Goal: Task Accomplishment & Management: Use online tool/utility

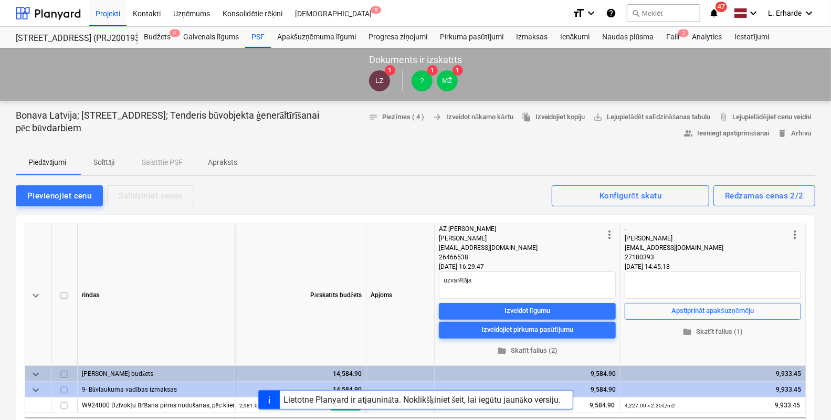
type textarea "x"
click at [115, 16] on div "Projekti" at bounding box center [107, 12] width 37 height 27
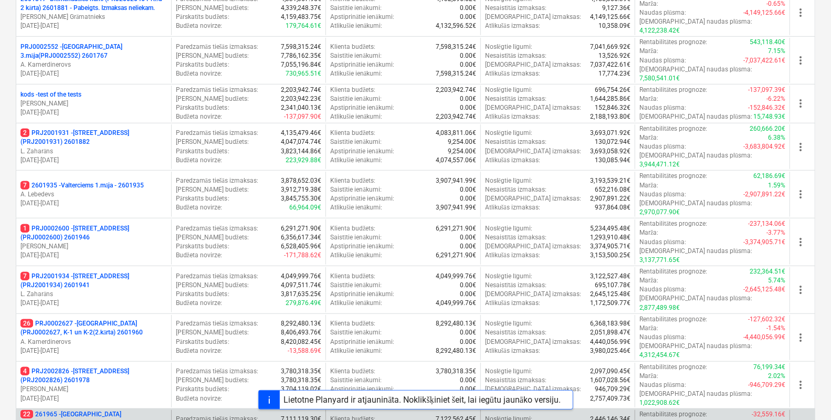
scroll to position [328, 0]
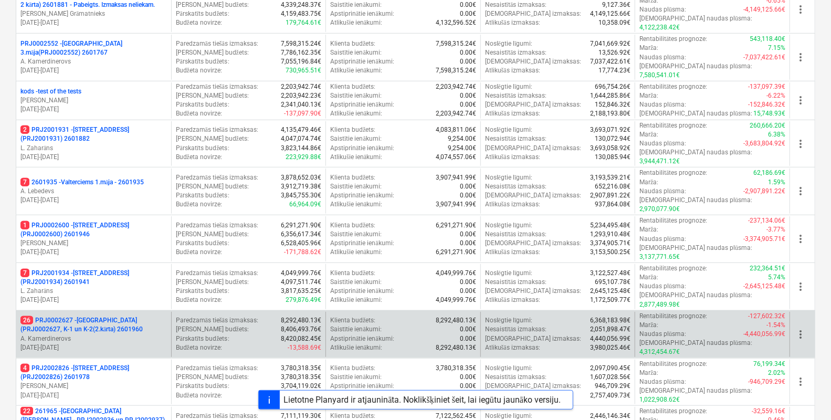
click at [139, 316] on p "26 PRJ0002627 - Tumes iela (PRJ0002627, K-1 un K-2(2.kārta) 2601960" at bounding box center [93, 325] width 146 height 18
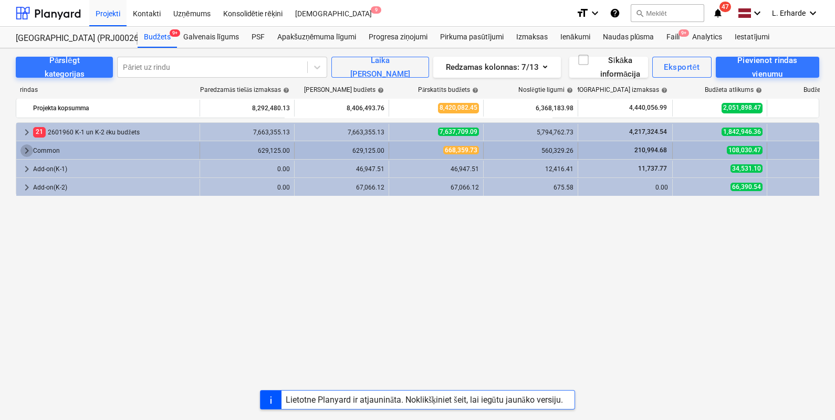
click at [26, 147] on span "keyboard_arrow_right" at bounding box center [26, 150] width 13 height 13
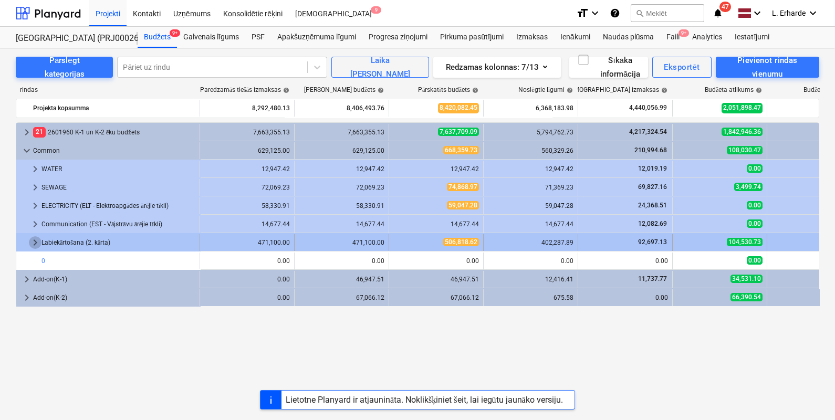
click at [35, 239] on span "keyboard_arrow_right" at bounding box center [35, 242] width 13 height 13
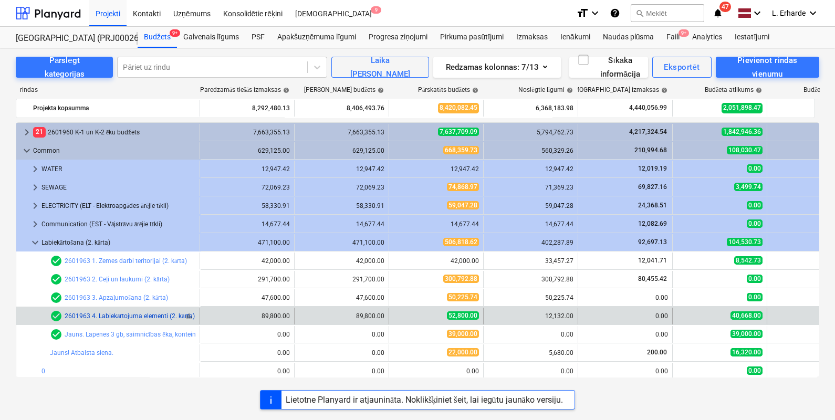
click at [163, 317] on link "2601963 4. Labiekārtojuma elementi (2. kārta)" at bounding box center [130, 315] width 130 height 7
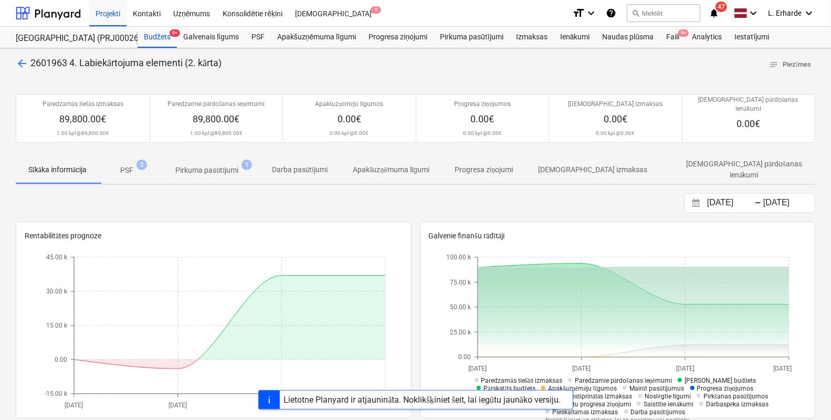
click at [218, 165] on p "Pirkuma pasūtījumi" at bounding box center [206, 170] width 63 height 11
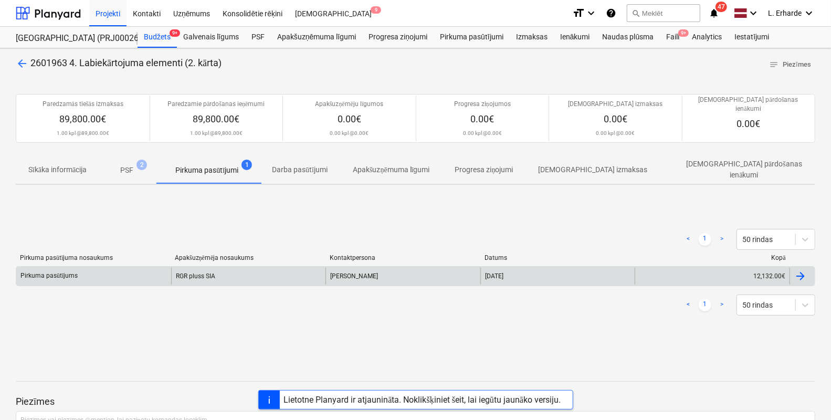
click at [50, 272] on div "Pirkuma pasūtījums" at bounding box center [48, 276] width 57 height 8
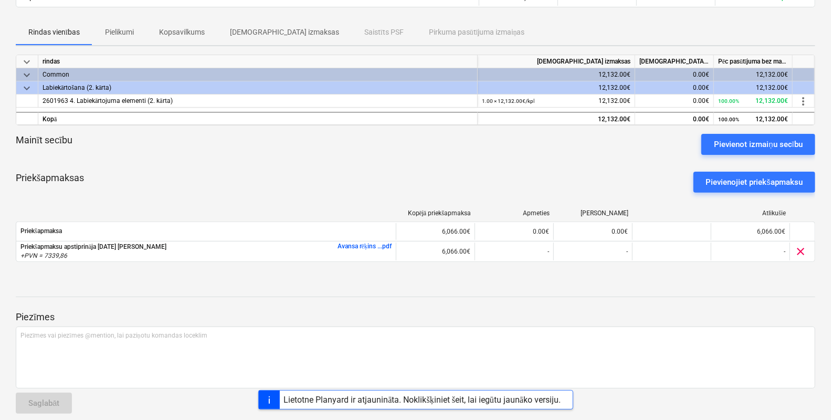
scroll to position [145, 0]
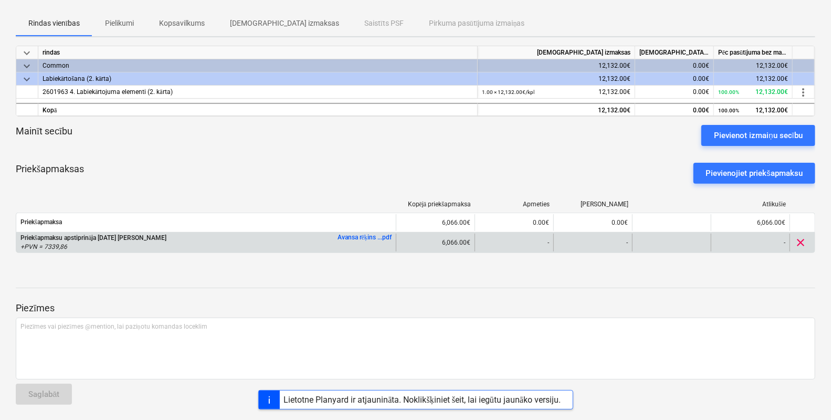
click at [361, 236] on link "Avansa rēķins ...pdf" at bounding box center [365, 237] width 54 height 7
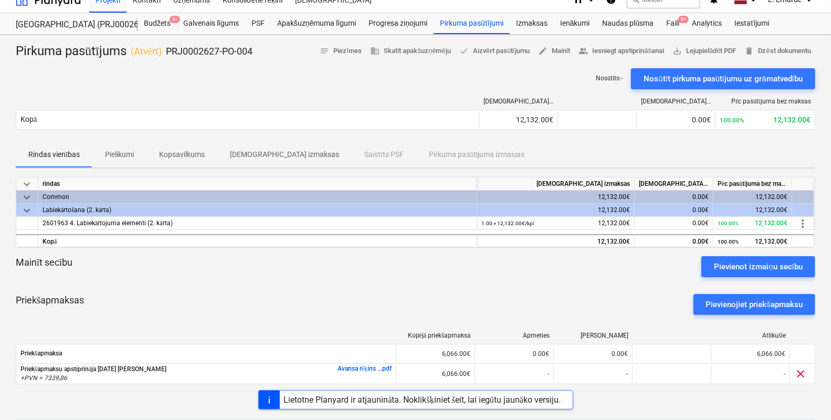
scroll to position [0, 0]
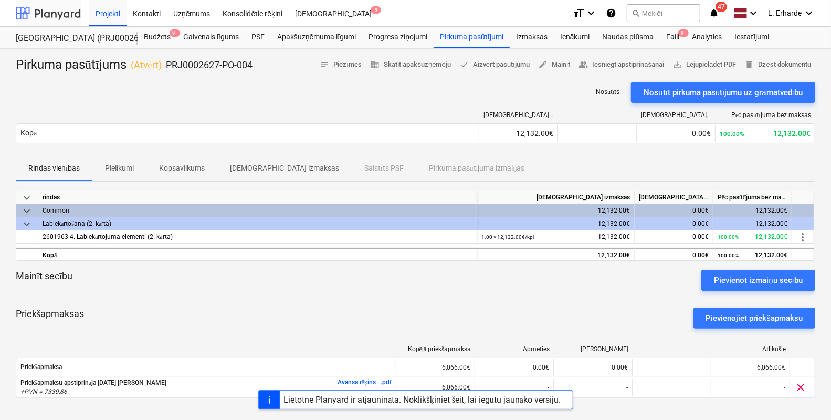
click at [51, 13] on div at bounding box center [48, 13] width 65 height 26
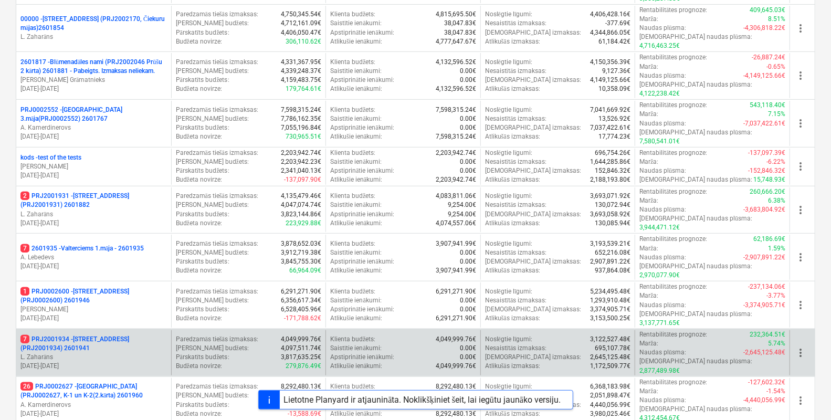
scroll to position [459, 0]
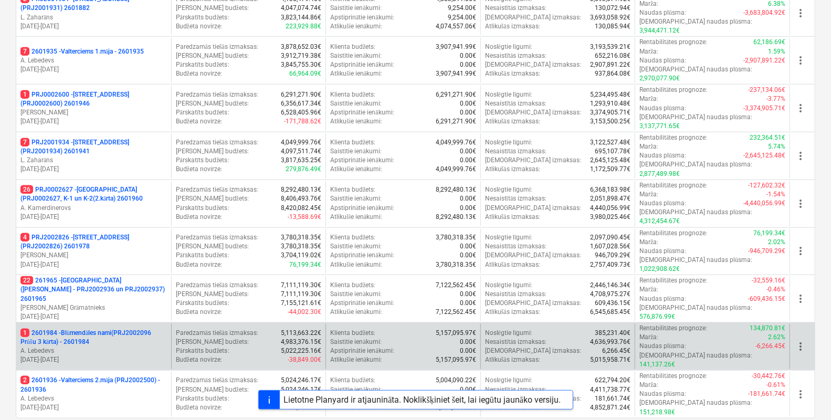
click at [118, 329] on p "1 2601984 - Blūmendāles nami(PRJ2002096 Prūšu 3 kārta) - 2601984" at bounding box center [93, 338] width 146 height 18
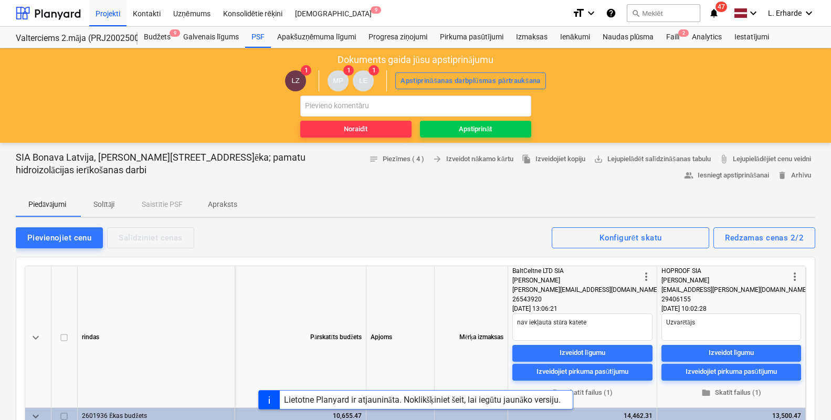
scroll to position [262, 0]
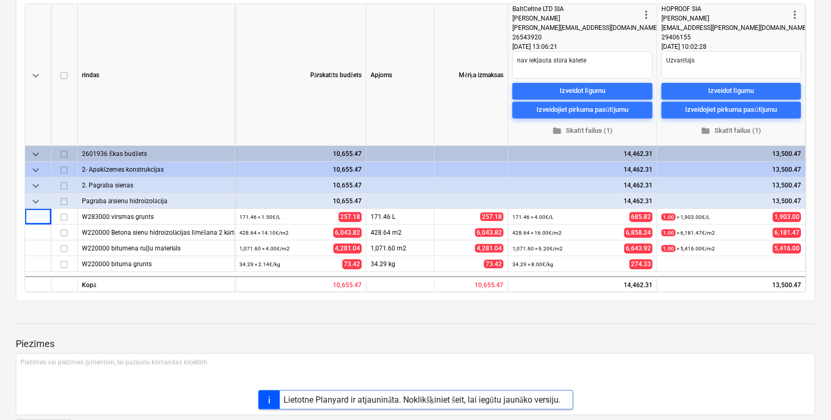
type textarea "x"
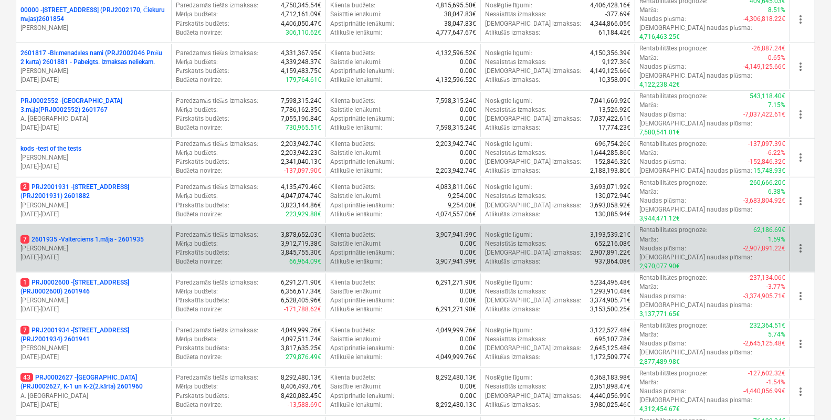
scroll to position [262, 0]
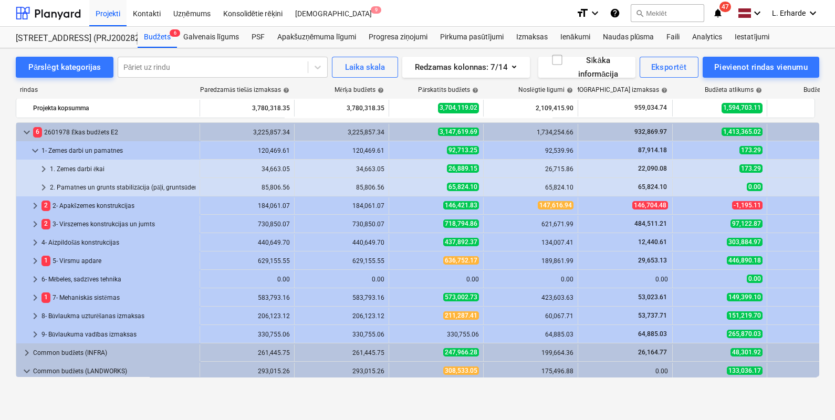
scroll to position [200, 0]
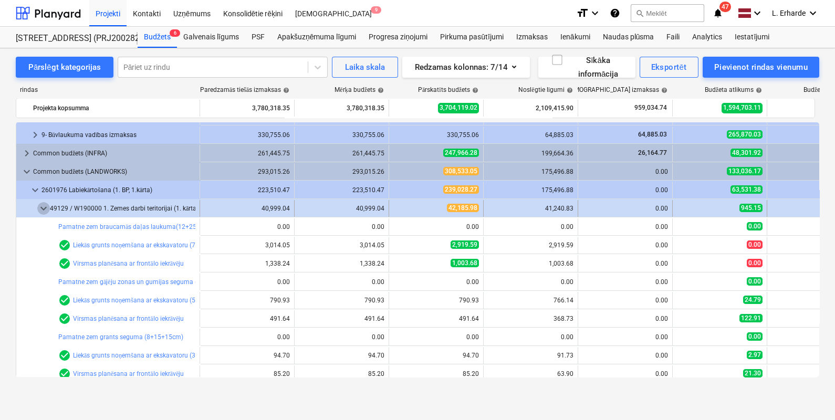
click at [37, 208] on span "keyboard_arrow_down" at bounding box center [43, 208] width 13 height 13
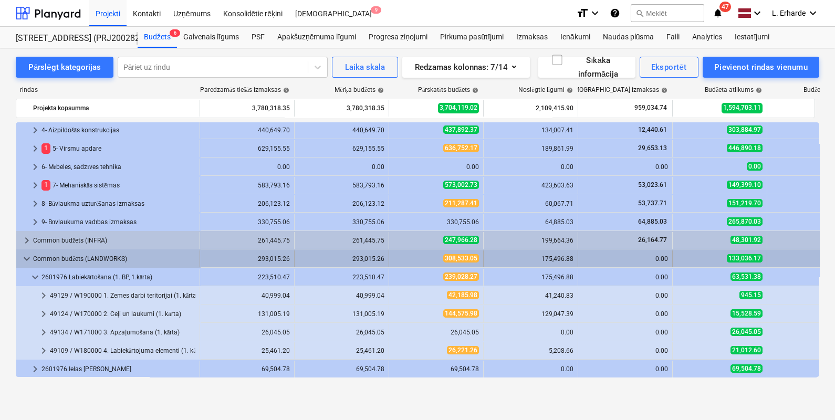
click at [24, 253] on span "keyboard_arrow_down" at bounding box center [26, 259] width 13 height 13
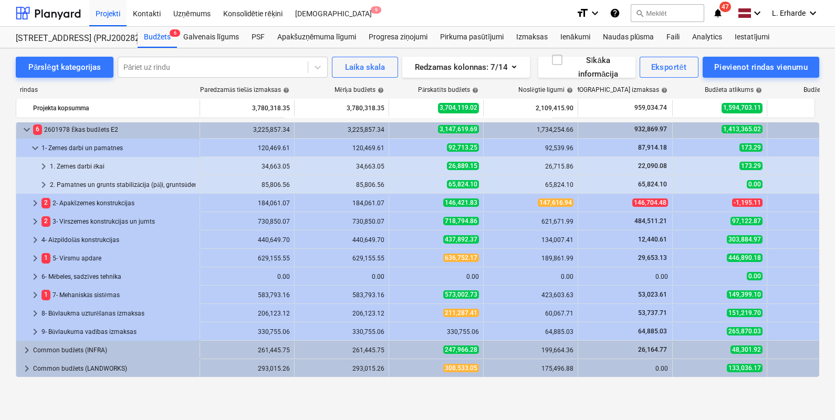
scroll to position [3, 0]
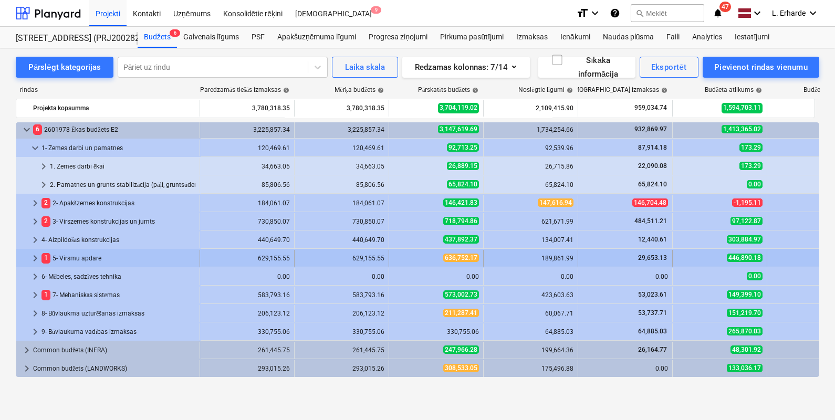
click at [34, 257] on span "keyboard_arrow_right" at bounding box center [35, 258] width 13 height 13
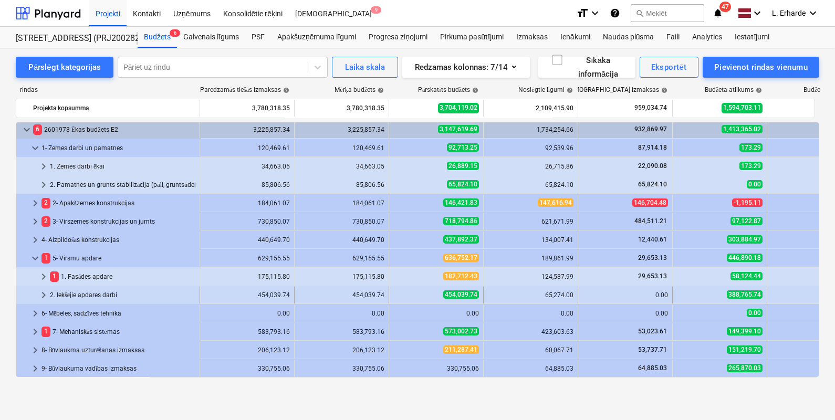
click at [67, 294] on div "2. Iekšējie apdares darbi" at bounding box center [122, 295] width 145 height 17
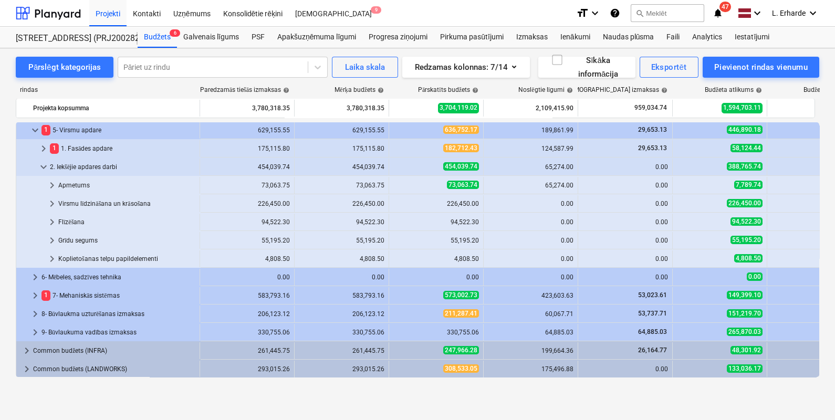
scroll to position [131, 0]
click at [53, 183] on span "keyboard_arrow_right" at bounding box center [52, 185] width 13 height 13
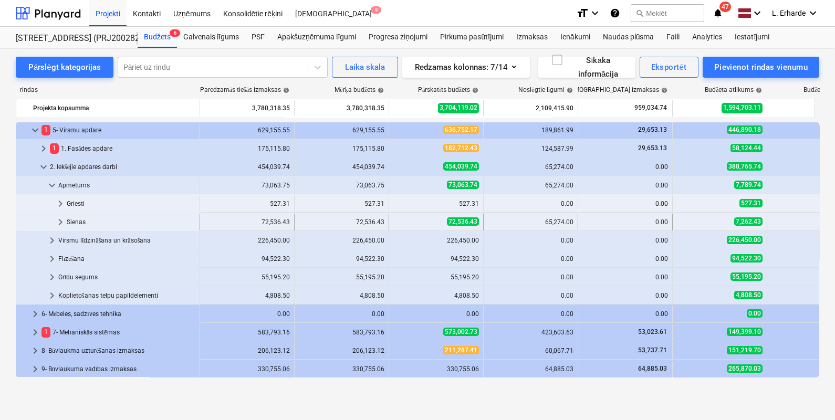
click at [80, 223] on div "Sienas" at bounding box center [131, 222] width 129 height 17
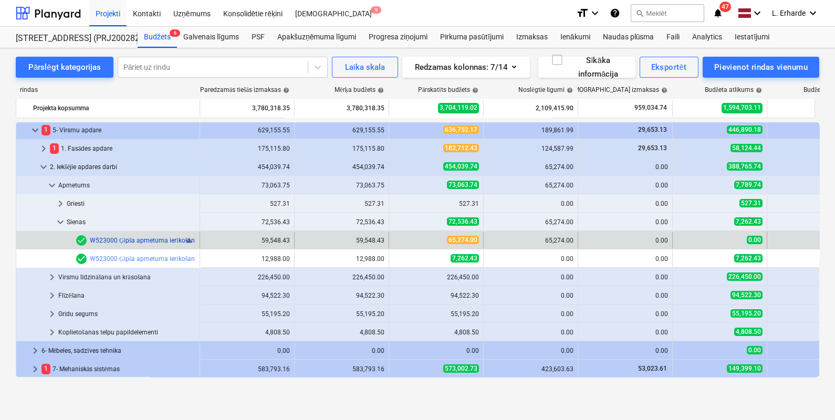
click at [148, 240] on link "W523000 Ģipša apmetuma ierīkošana, 20mm" at bounding box center [155, 240] width 130 height 7
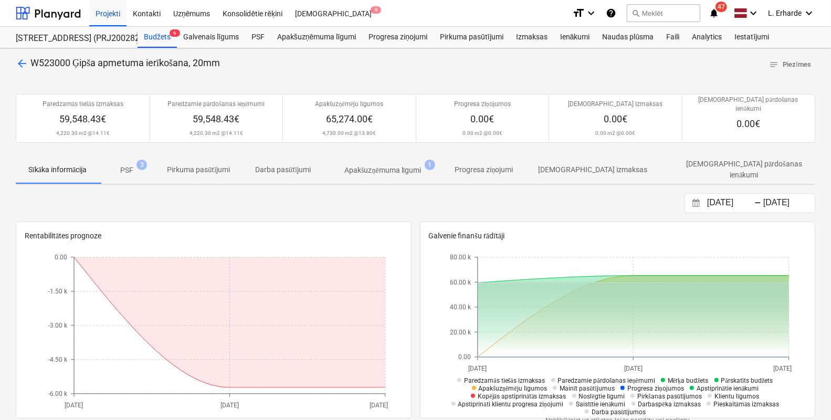
click at [132, 165] on p "PSF" at bounding box center [126, 170] width 13 height 11
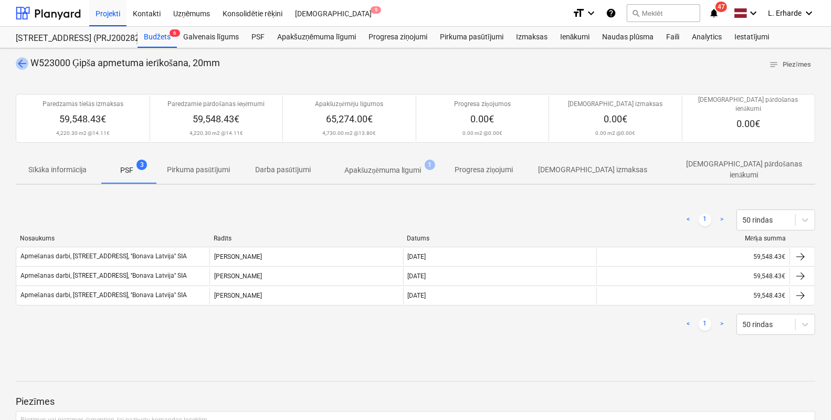
click at [22, 59] on span "arrow_back" at bounding box center [22, 63] width 13 height 13
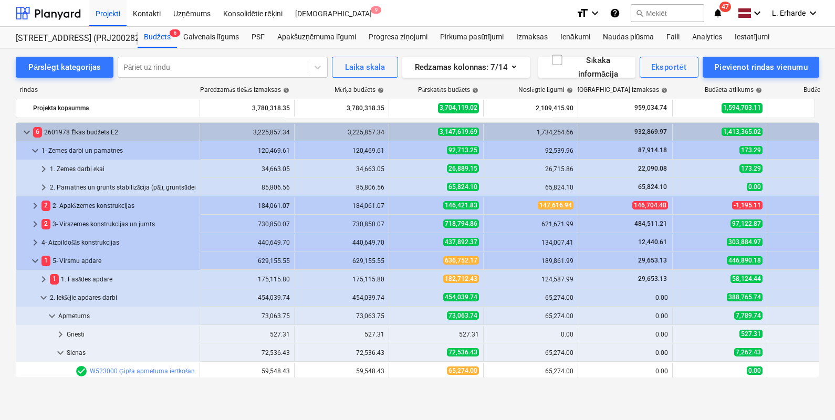
scroll to position [131, 0]
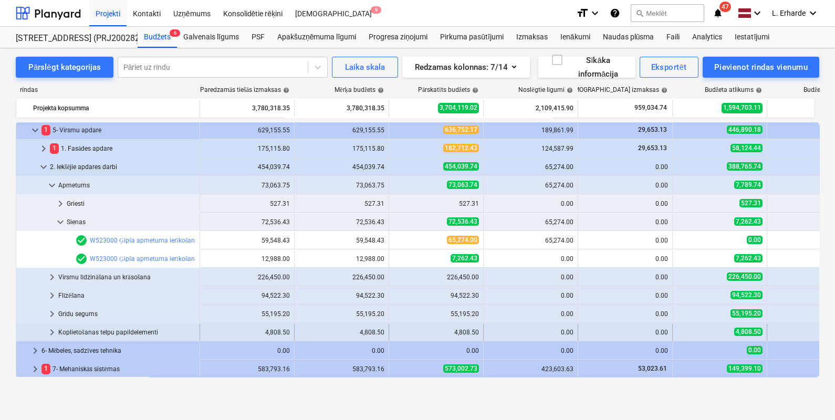
click at [112, 333] on div "Koplietošanas telpu papildelementi" at bounding box center [126, 332] width 137 height 17
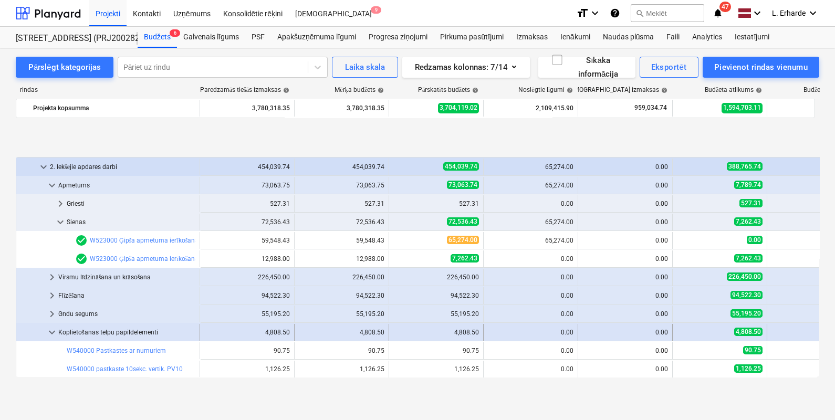
scroll to position [197, 0]
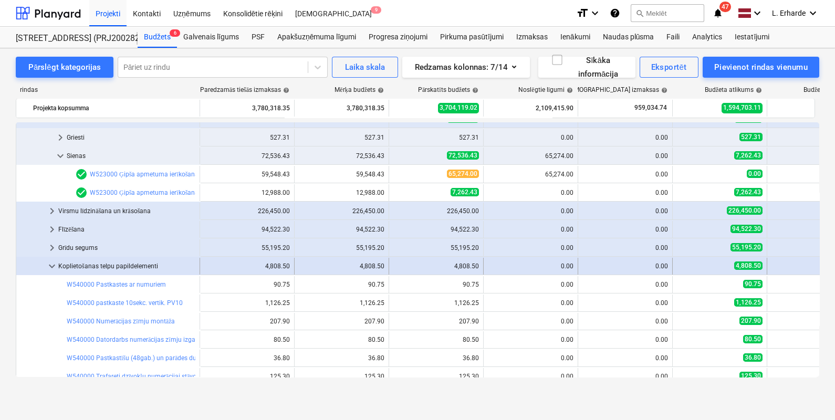
click at [104, 263] on div "Koplietošanas telpu papildelementi" at bounding box center [126, 266] width 137 height 17
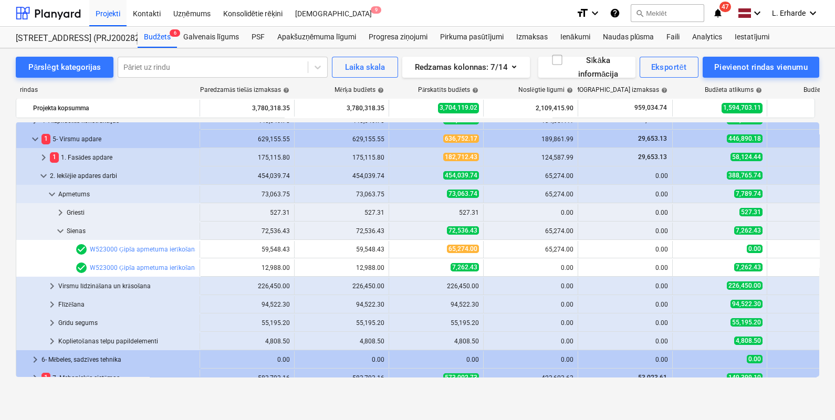
scroll to position [65, 0]
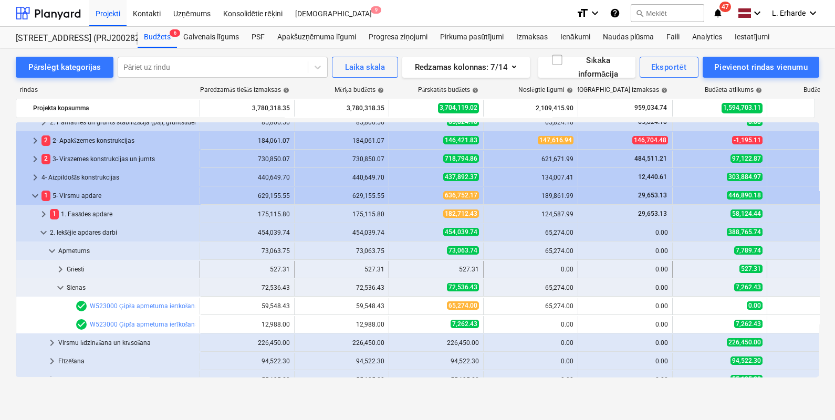
click at [74, 268] on div "Griesti" at bounding box center [131, 269] width 129 height 17
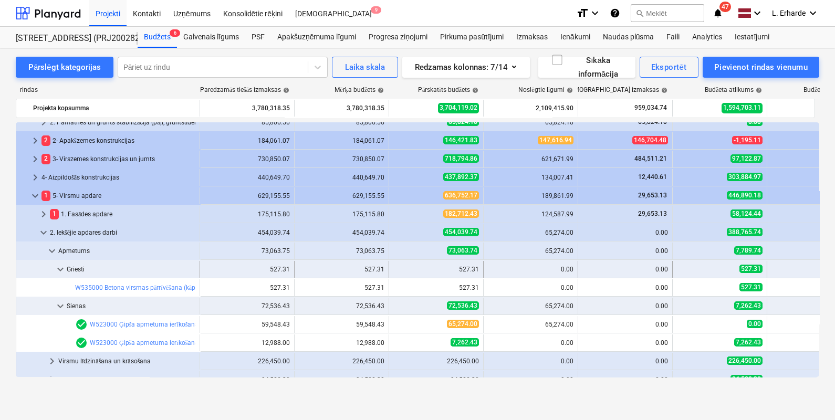
click at [78, 268] on div "Griesti" at bounding box center [131, 269] width 129 height 17
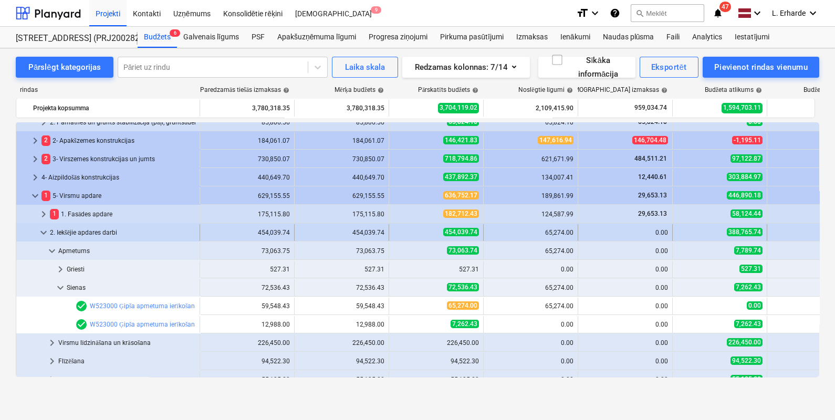
click at [42, 230] on span "keyboard_arrow_down" at bounding box center [43, 232] width 13 height 13
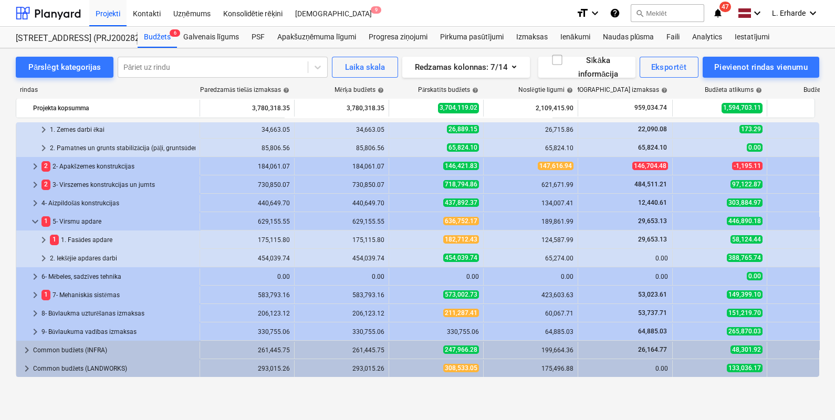
scroll to position [39, 0]
click at [100, 260] on div "2. Iekšējie apdares darbi" at bounding box center [122, 258] width 145 height 17
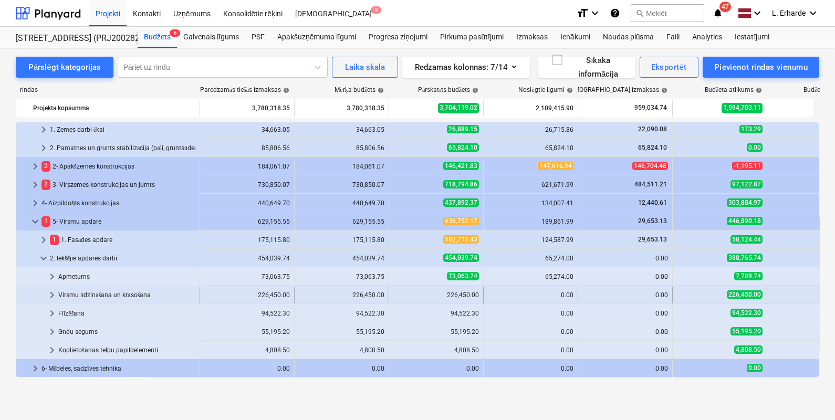
click at [114, 294] on div "Virsmu līdzināšana un krāsošana" at bounding box center [126, 295] width 137 height 17
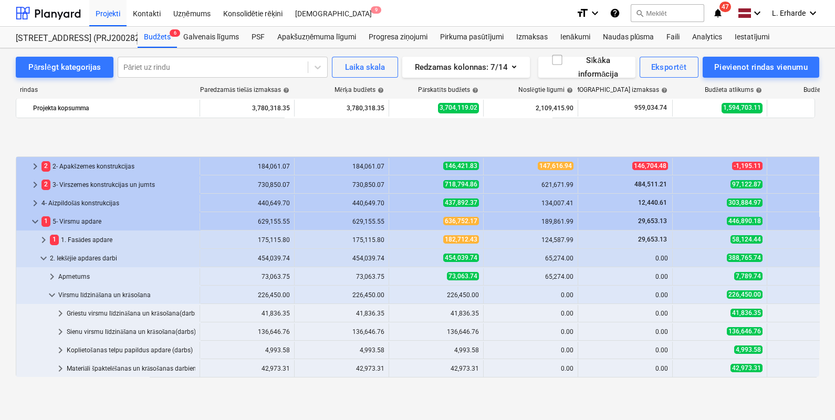
scroll to position [104, 0]
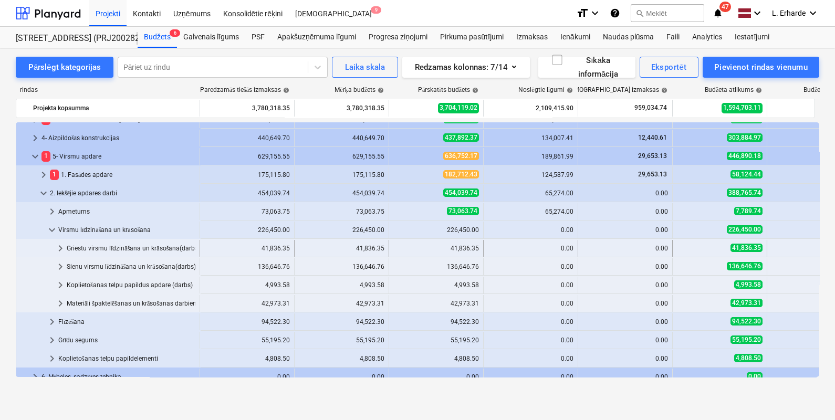
click at [131, 247] on div "Griestu virsmu līdzināšana un krāsošana(darbs)" at bounding box center [131, 248] width 129 height 17
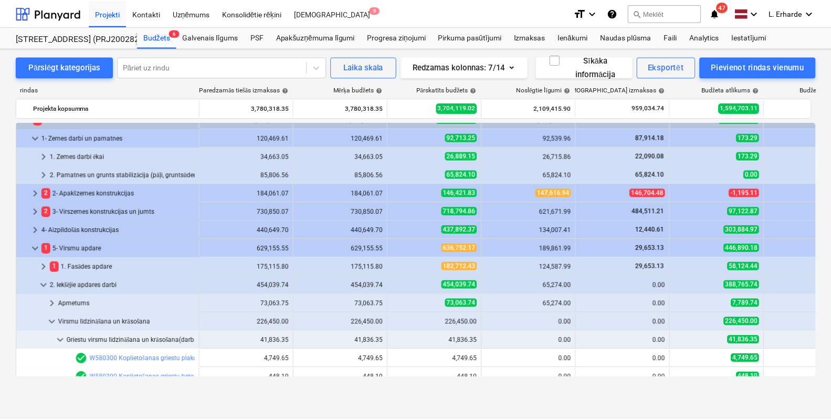
scroll to position [0, 0]
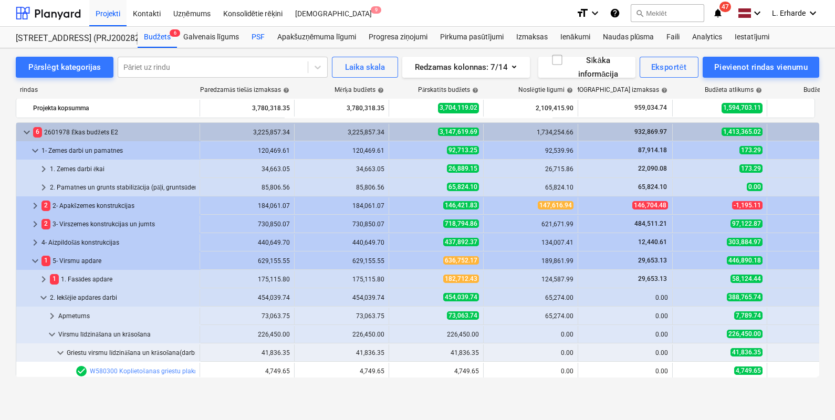
click at [259, 37] on div "PSF" at bounding box center [258, 37] width 26 height 21
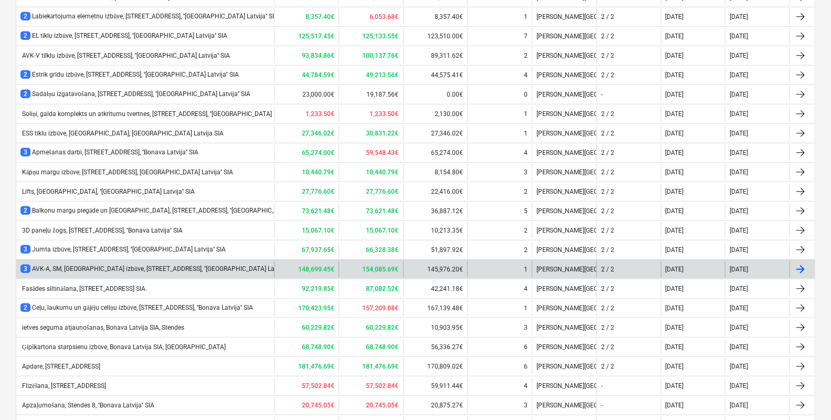
scroll to position [549, 0]
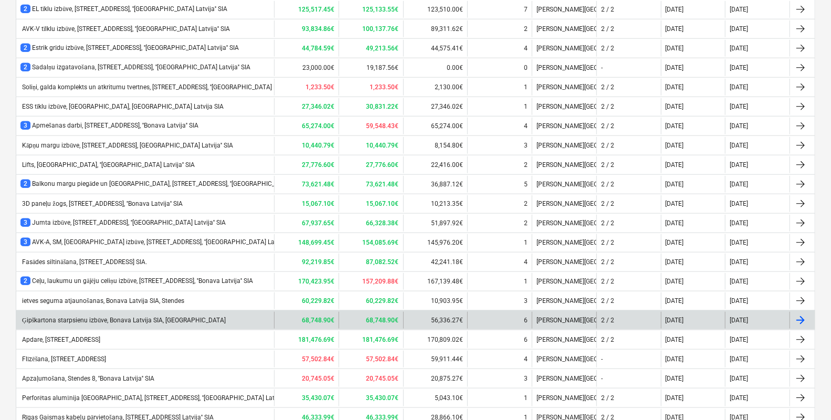
click at [128, 321] on div "Ģipškartona starpsienu izbūve, Bonava Latvija SIA, Stendes iela" at bounding box center [145, 320] width 258 height 17
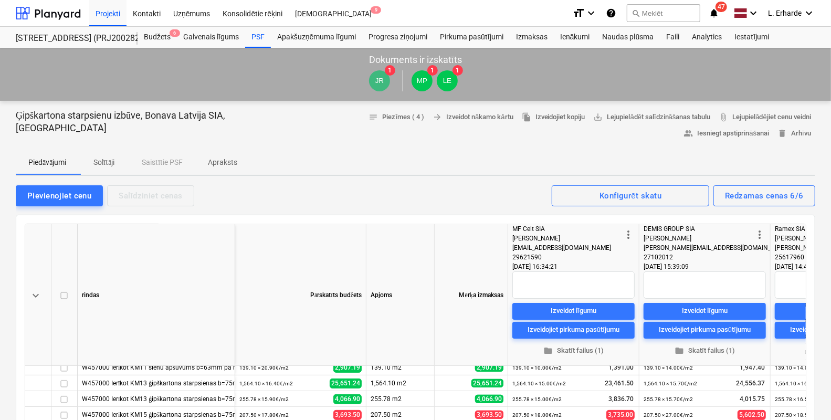
scroll to position [197, 0]
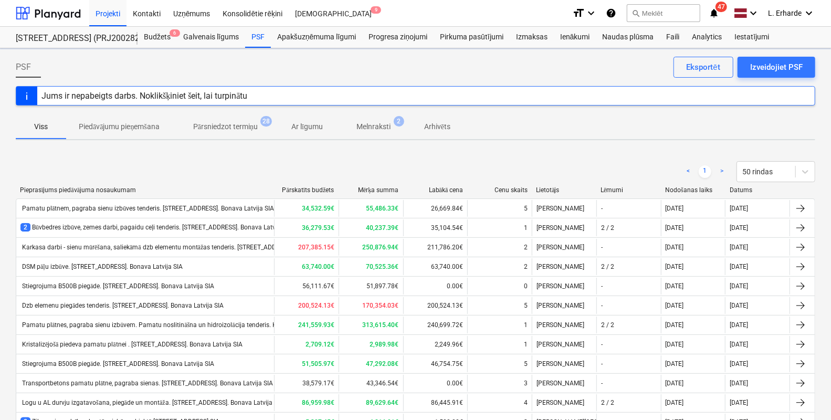
scroll to position [549, 0]
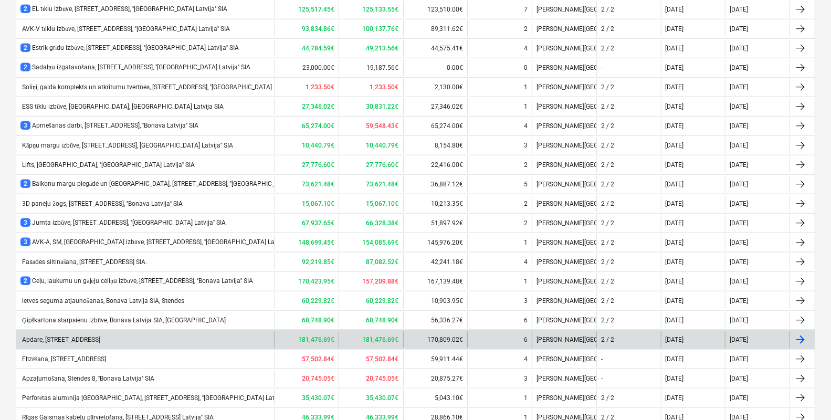
click at [100, 338] on div "Apdare, Bonava Latvija SIA, Stendes iela 8" at bounding box center [60, 339] width 80 height 7
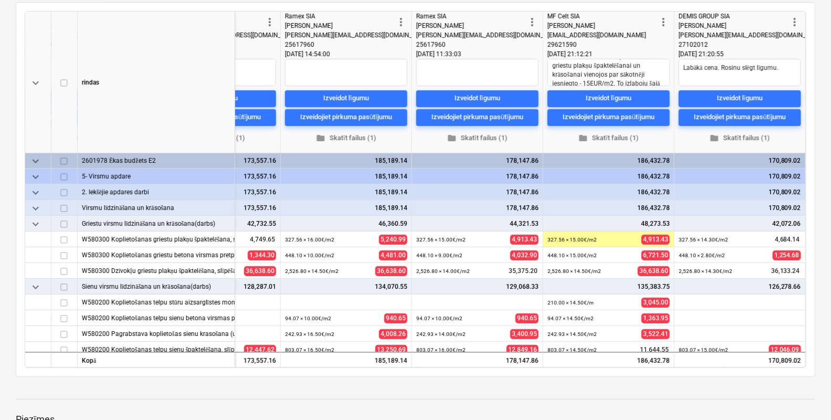
scroll to position [0, 492]
click at [33, 207] on span "keyboard_arrow_down" at bounding box center [35, 209] width 13 height 13
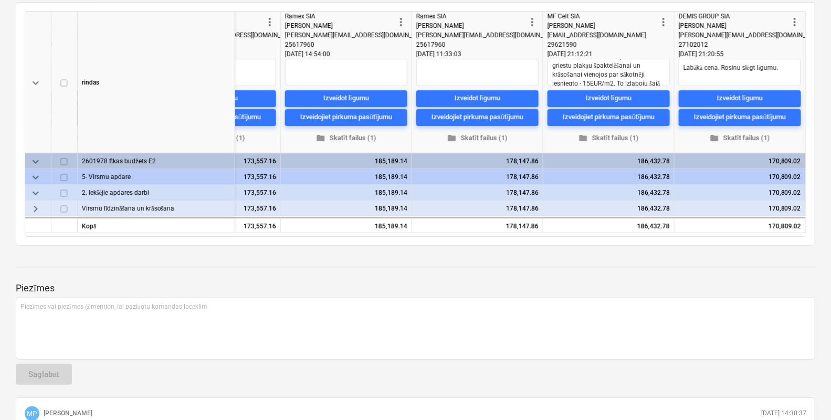
scroll to position [0, 489]
click at [33, 207] on span "keyboard_arrow_right" at bounding box center [35, 209] width 13 height 13
type textarea "x"
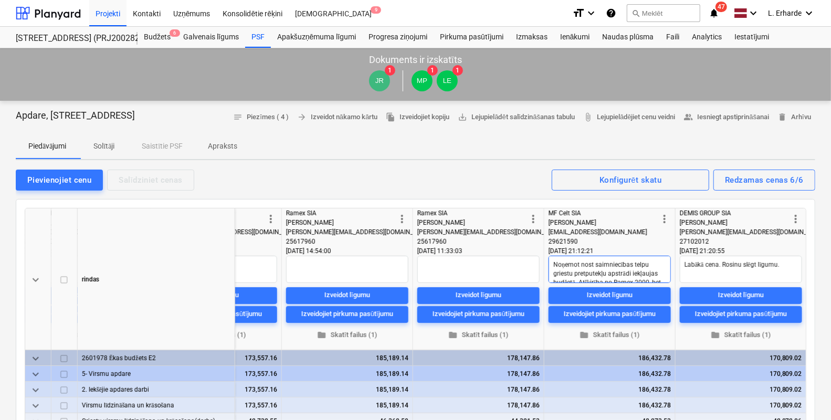
scroll to position [65, 0]
drag, startPoint x: 581, startPoint y: 213, endPoint x: 550, endPoint y: 213, distance: 31.5
click at [550, 213] on div "MF Celt SIA" at bounding box center [604, 212] width 110 height 9
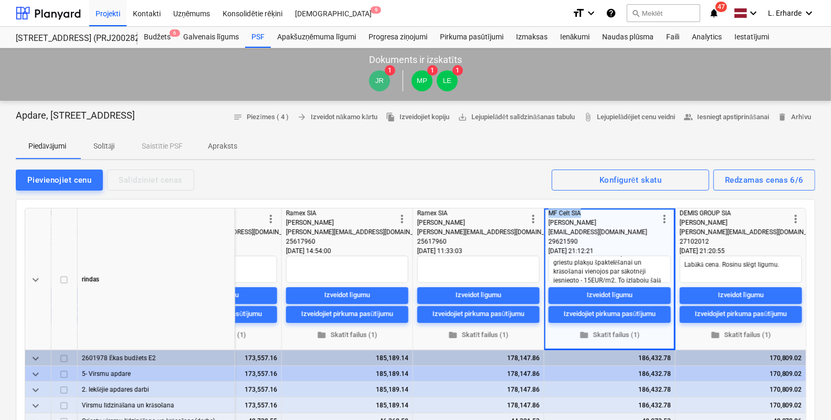
copy div "MF Celt SIA"
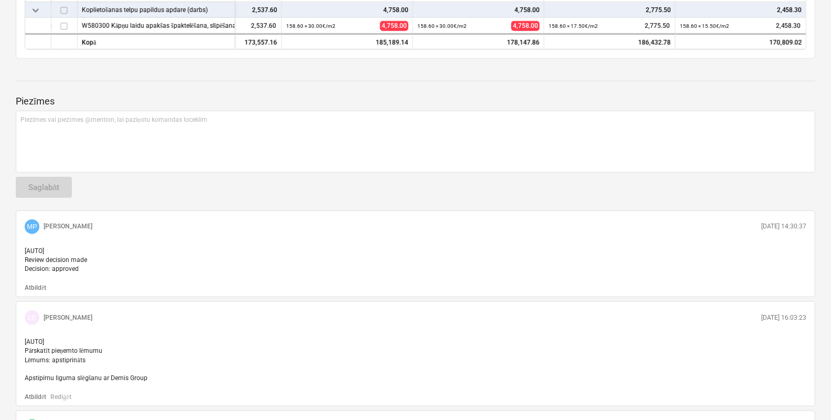
scroll to position [394, 0]
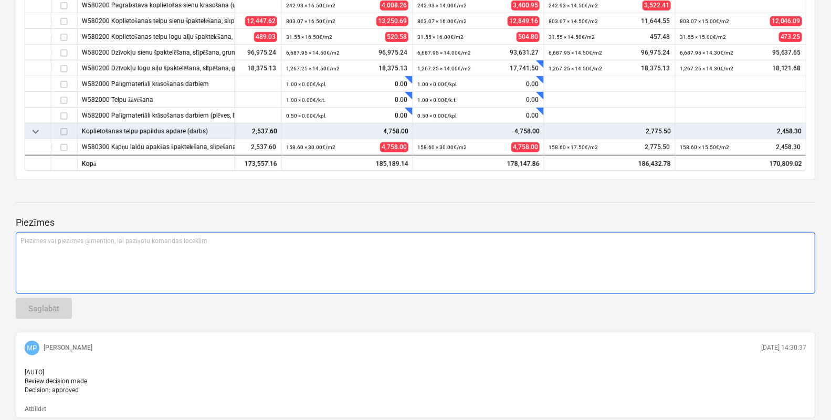
click at [64, 248] on div "Piezīmes vai piezīmes @mention, lai paziņotu komandas loceklim ﻿" at bounding box center [416, 263] width 800 height 62
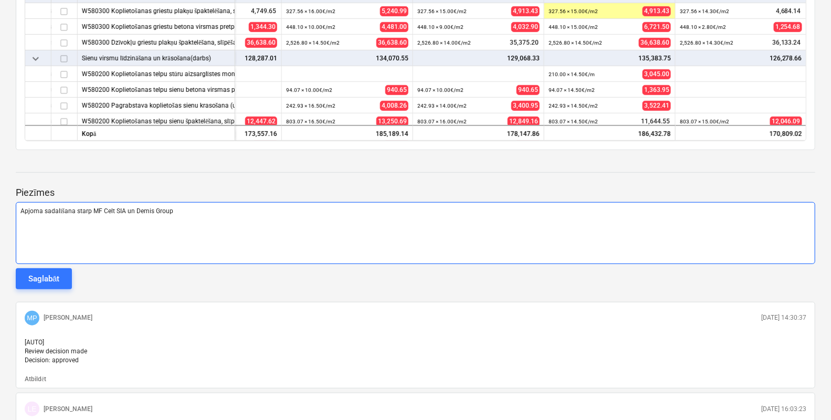
scroll to position [0, 489]
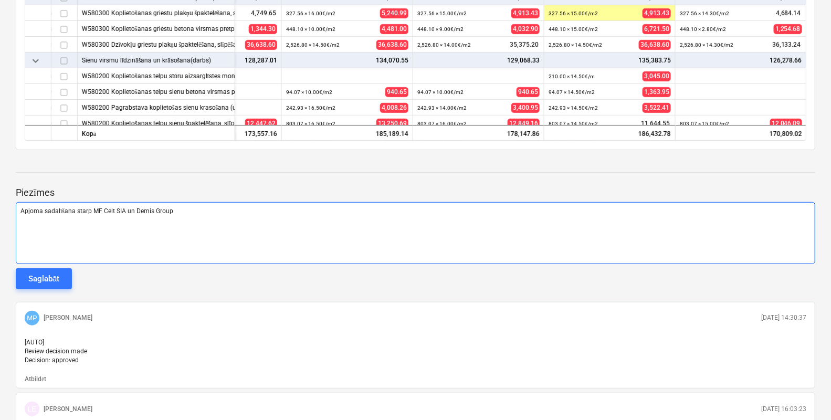
click at [228, 218] on div "Apjoma sadalīšana starp MF Celt SIA un Demis Group" at bounding box center [416, 233] width 800 height 62
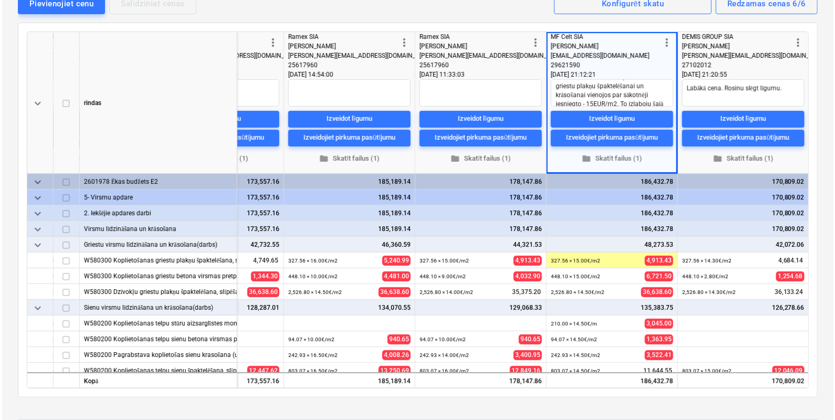
scroll to position [96, 0]
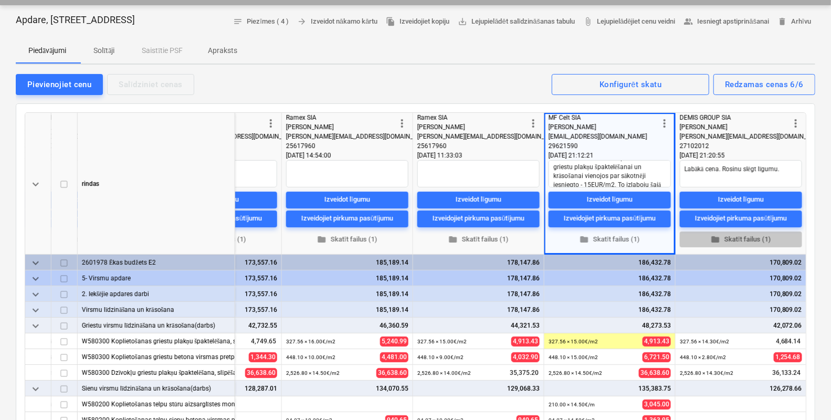
click at [746, 234] on span "folder Skatīt failus (1)" at bounding box center [741, 239] width 114 height 12
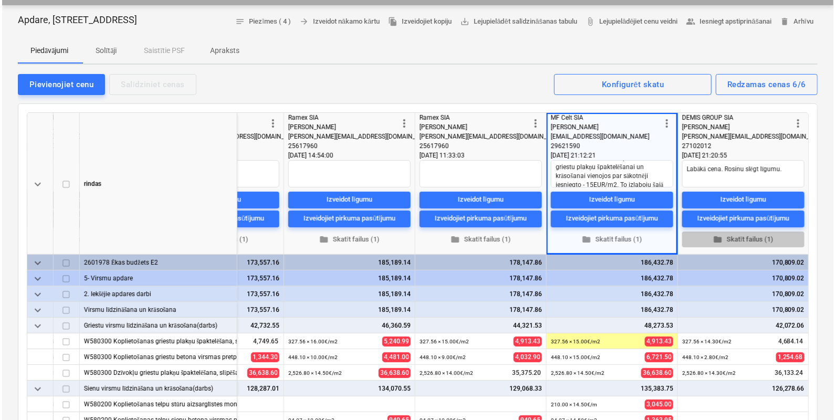
scroll to position [0, 492]
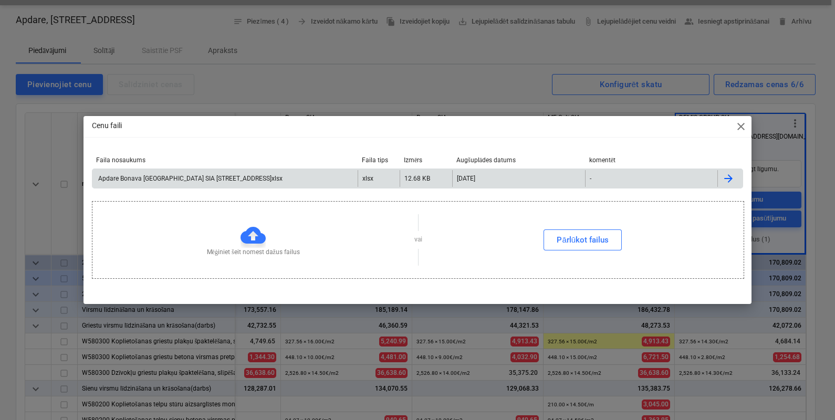
click at [202, 183] on div "Apdare Bonava Latvija SIA Stendes iela 8.xlsx" at bounding box center [224, 178] width 265 height 17
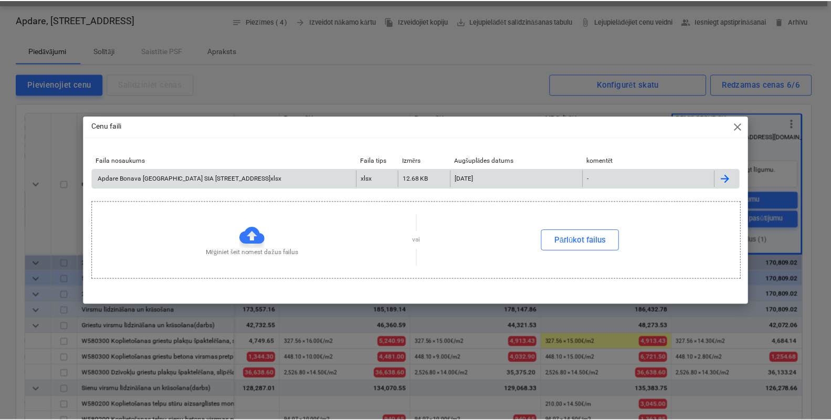
scroll to position [0, 493]
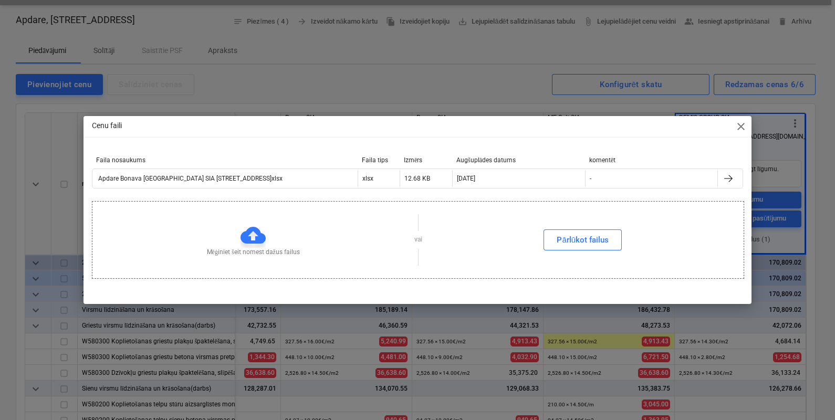
click at [401, 79] on div "Cenu faili close Faila nosaukums Faila tips Izmērs Augšuplādes datums komentēt …" at bounding box center [417, 210] width 835 height 420
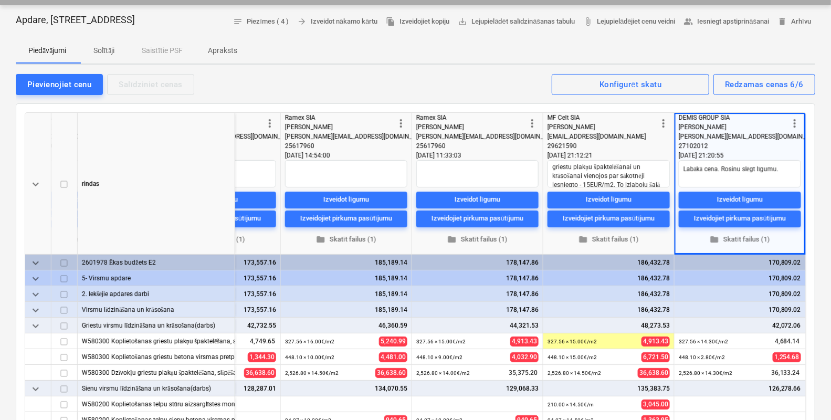
scroll to position [0, 489]
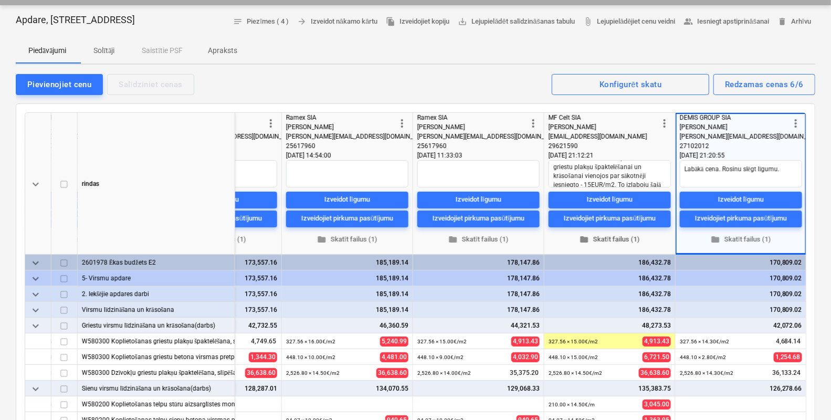
click at [619, 240] on span "folder Skatīt failus (1)" at bounding box center [610, 239] width 114 height 12
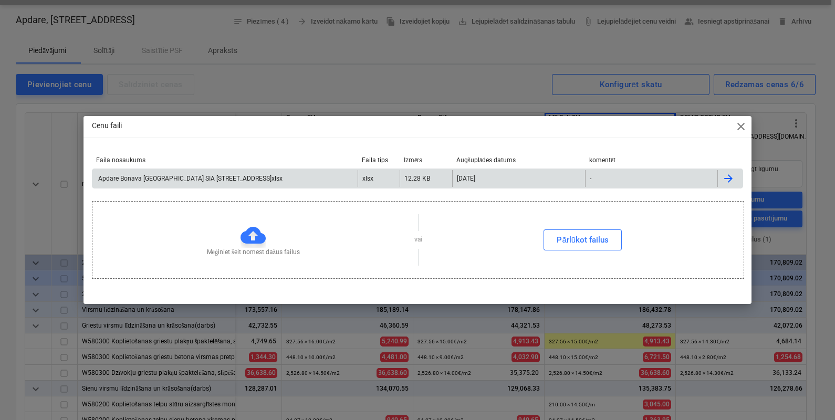
click at [181, 173] on div "Apdare Bonava Latvija SIA Stendes iela 8.xlsx" at bounding box center [224, 178] width 265 height 17
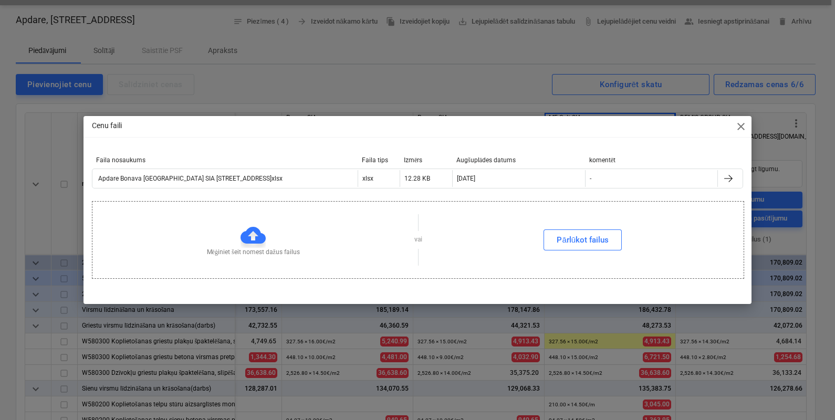
click at [342, 84] on div "Cenu faili close Faila nosaukums Faila tips Izmērs Augšuplādes datums komentēt …" at bounding box center [417, 210] width 835 height 420
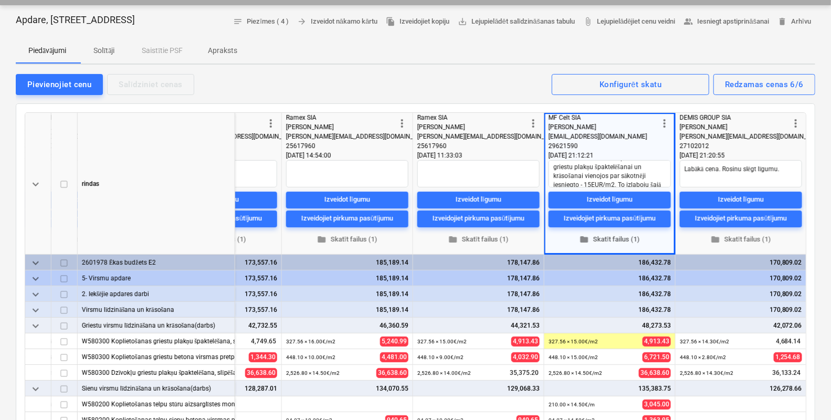
type textarea "x"
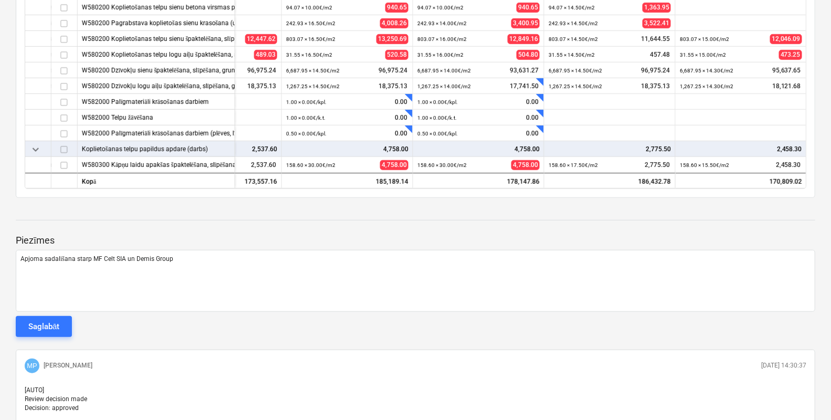
scroll to position [489, 0]
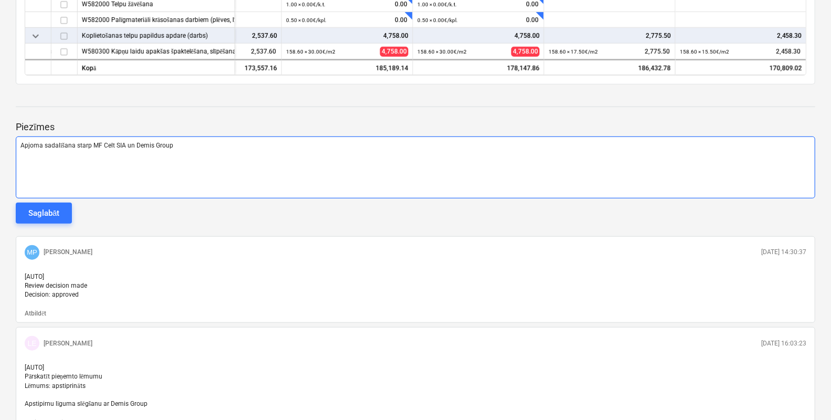
click at [200, 150] on div "Apjoma sadalīšana starp MF Celt SIA un Demis Group" at bounding box center [416, 168] width 800 height 62
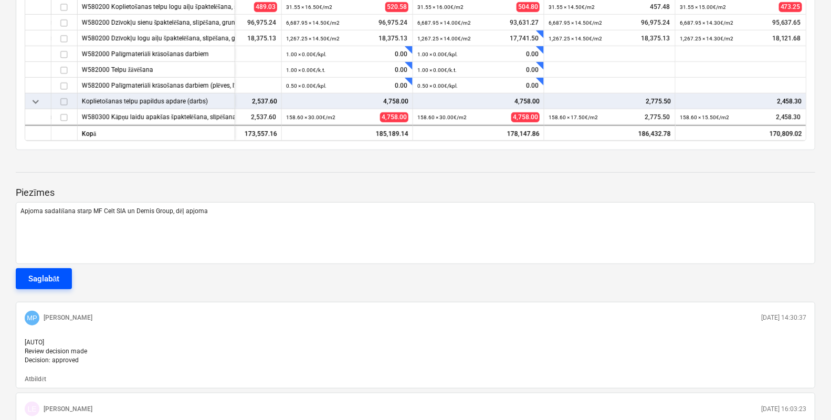
click at [60, 280] on button "Saglabāt" at bounding box center [44, 278] width 56 height 21
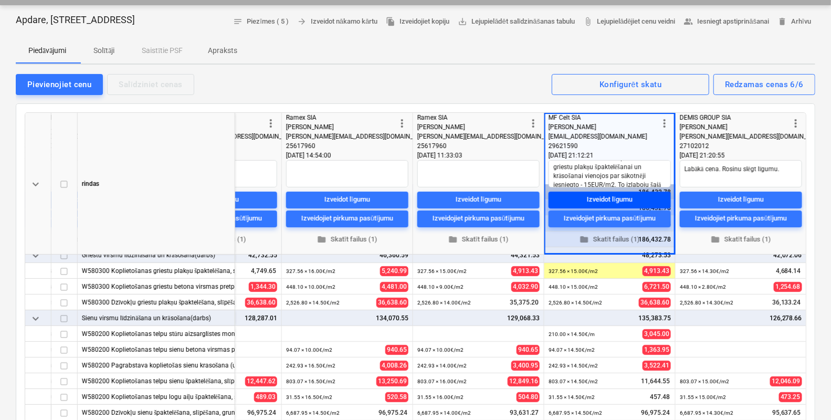
scroll to position [0, 489]
